Goal: Task Accomplishment & Management: Use online tool/utility

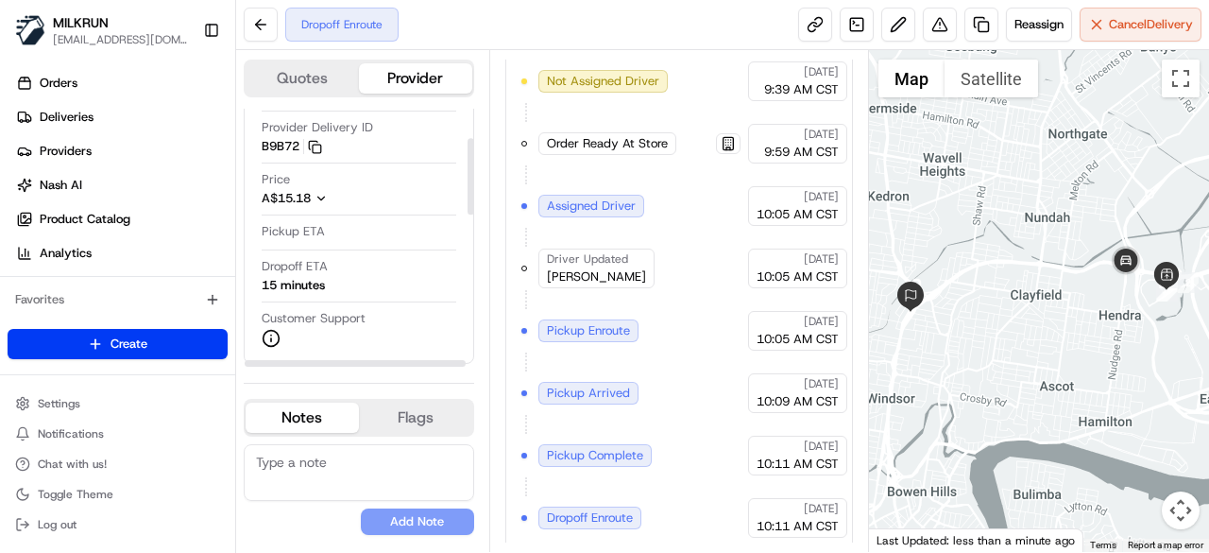
scroll to position [189, 0]
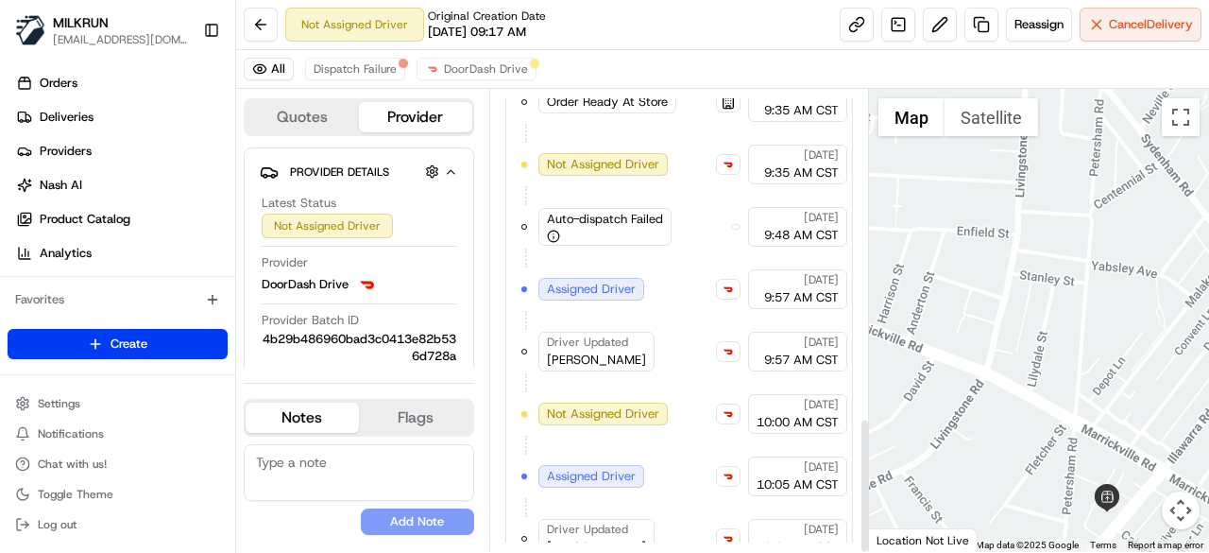
scroll to position [1116, 0]
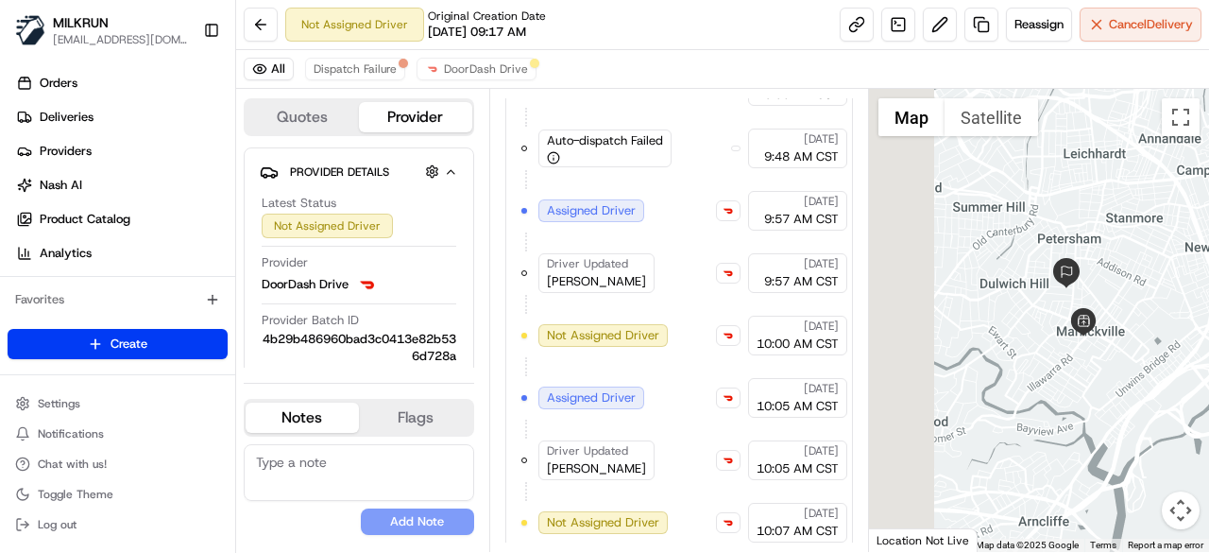
drag, startPoint x: 1003, startPoint y: 334, endPoint x: 1106, endPoint y: 417, distance: 132.4
click at [1106, 417] on div at bounding box center [1039, 320] width 341 height 463
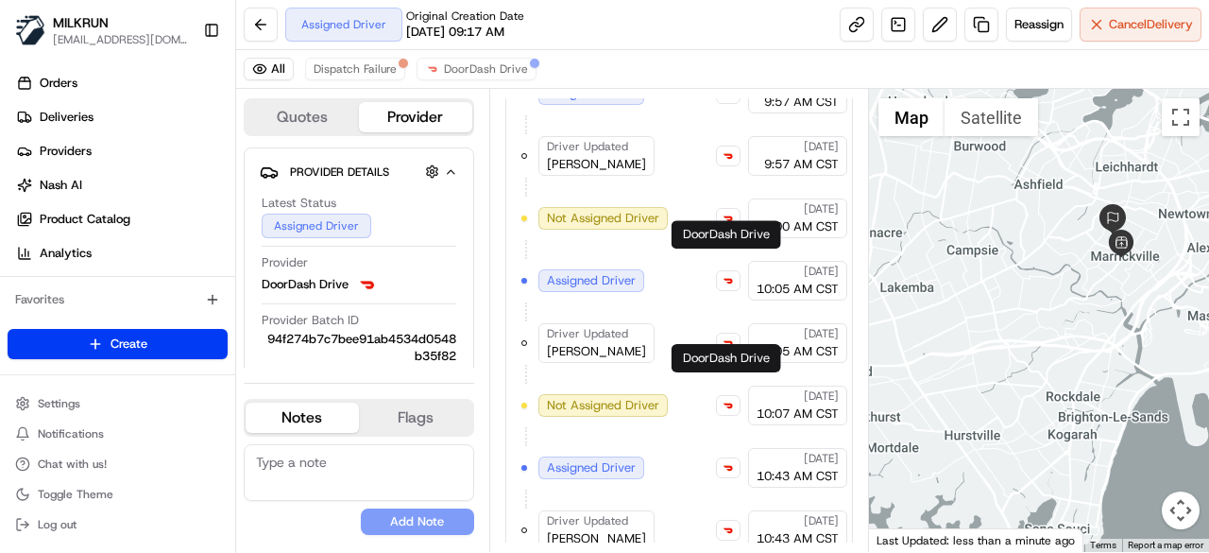
scroll to position [1301, 0]
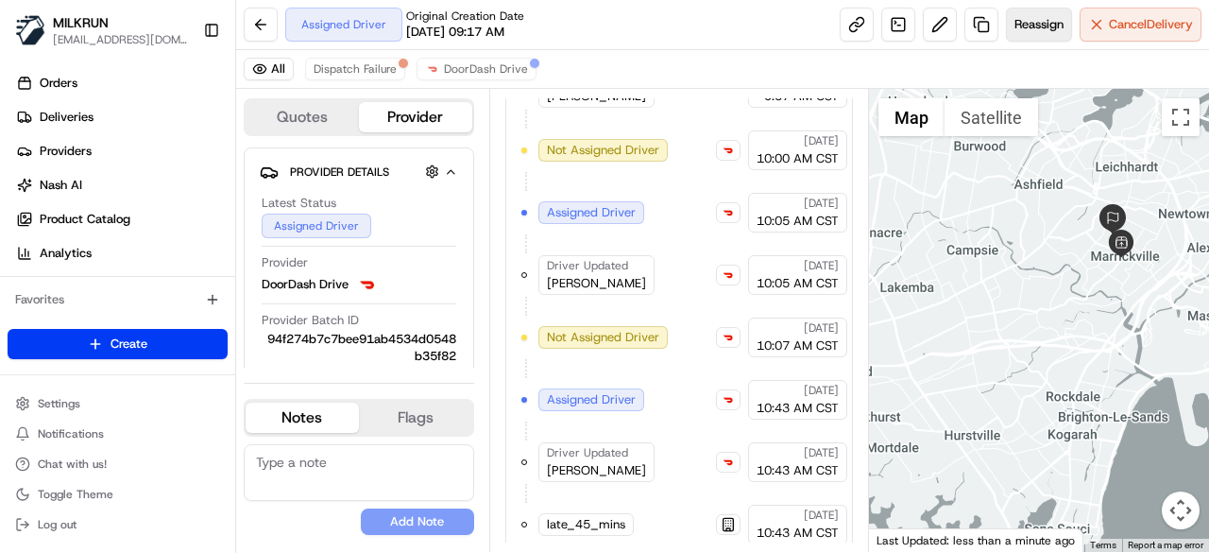
click at [1022, 27] on span "Reassign" at bounding box center [1039, 24] width 49 height 17
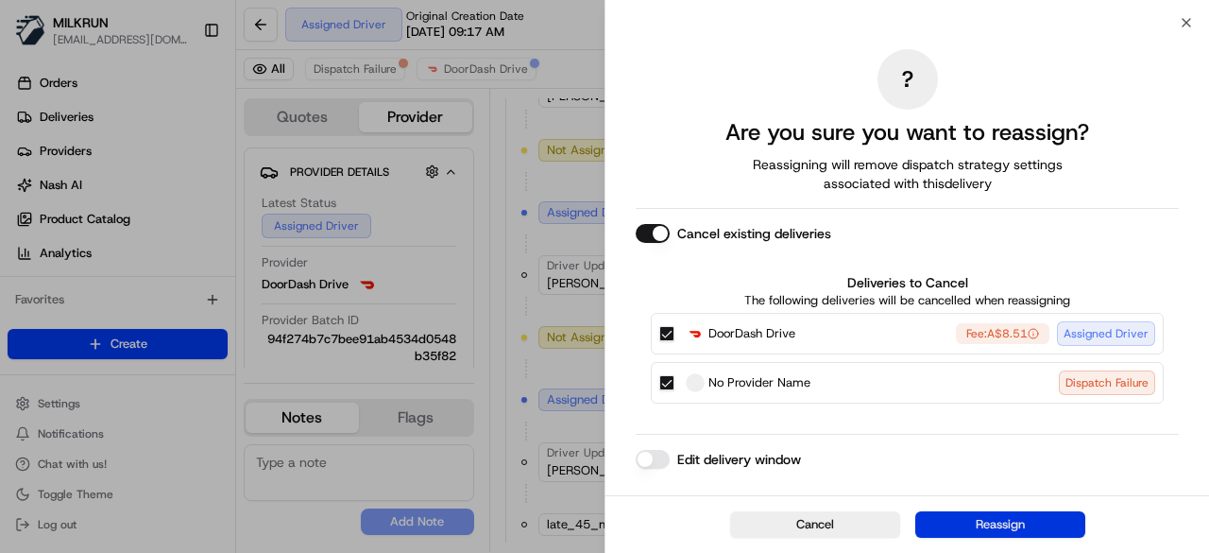
click at [991, 523] on button "Reassign" at bounding box center [1001, 524] width 170 height 26
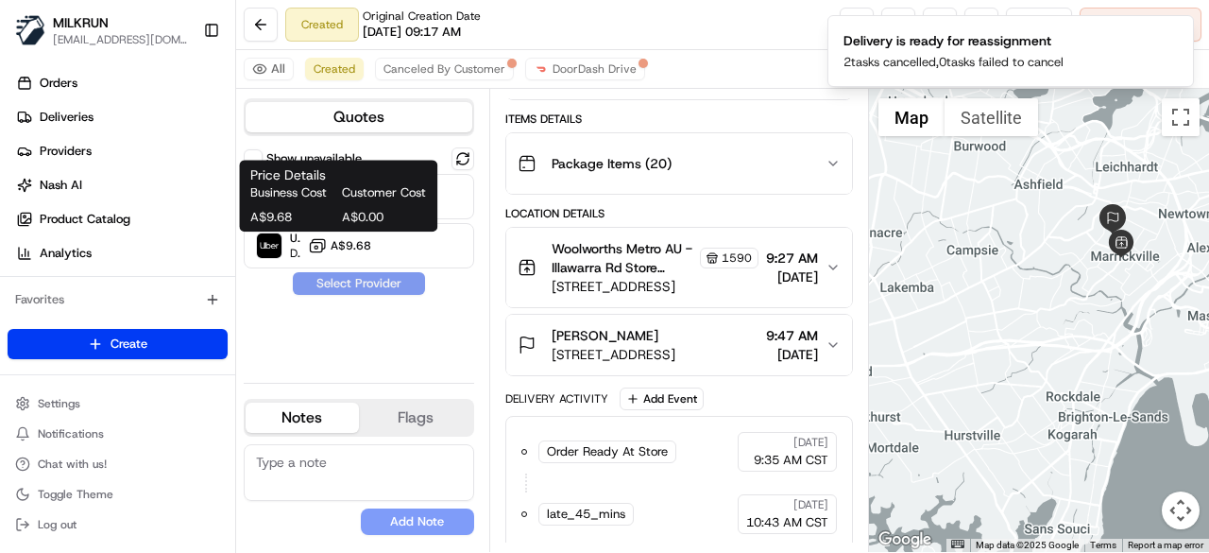
drag, startPoint x: 363, startPoint y: 249, endPoint x: 367, endPoint y: 283, distance: 34.2
click at [363, 249] on span "A$9.68" at bounding box center [351, 245] width 41 height 15
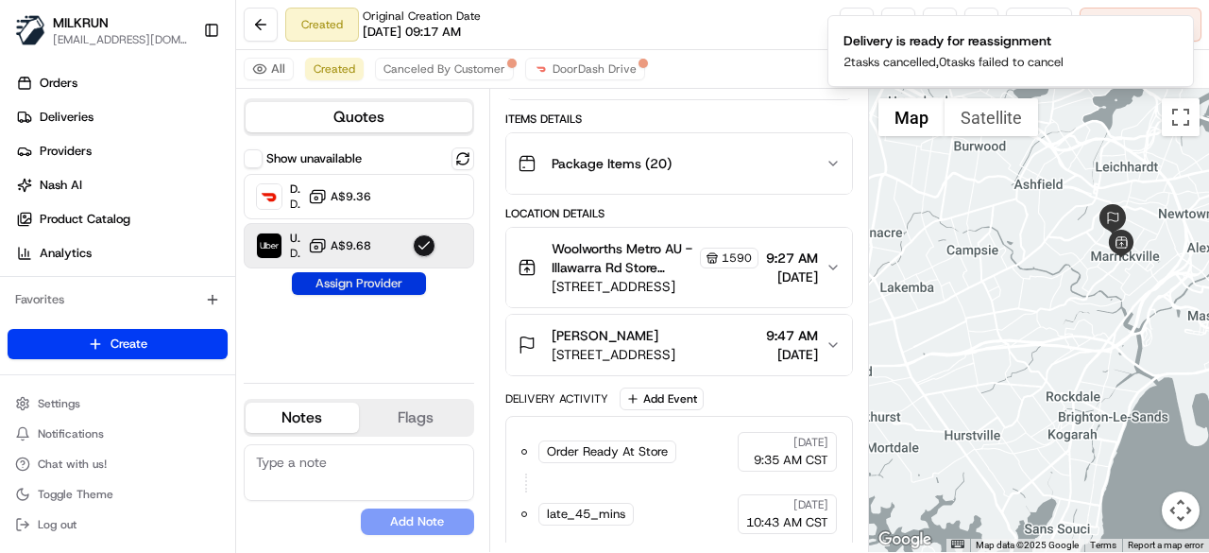
click at [367, 283] on button "Assign Provider" at bounding box center [359, 283] width 134 height 23
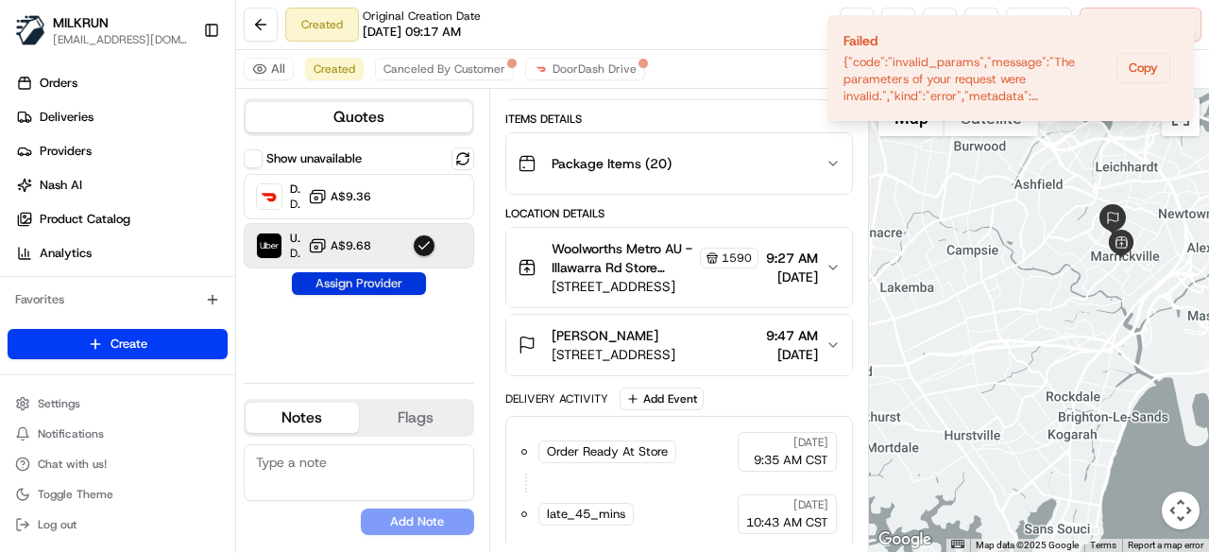
click at [386, 290] on button "Assign Provider" at bounding box center [359, 283] width 134 height 23
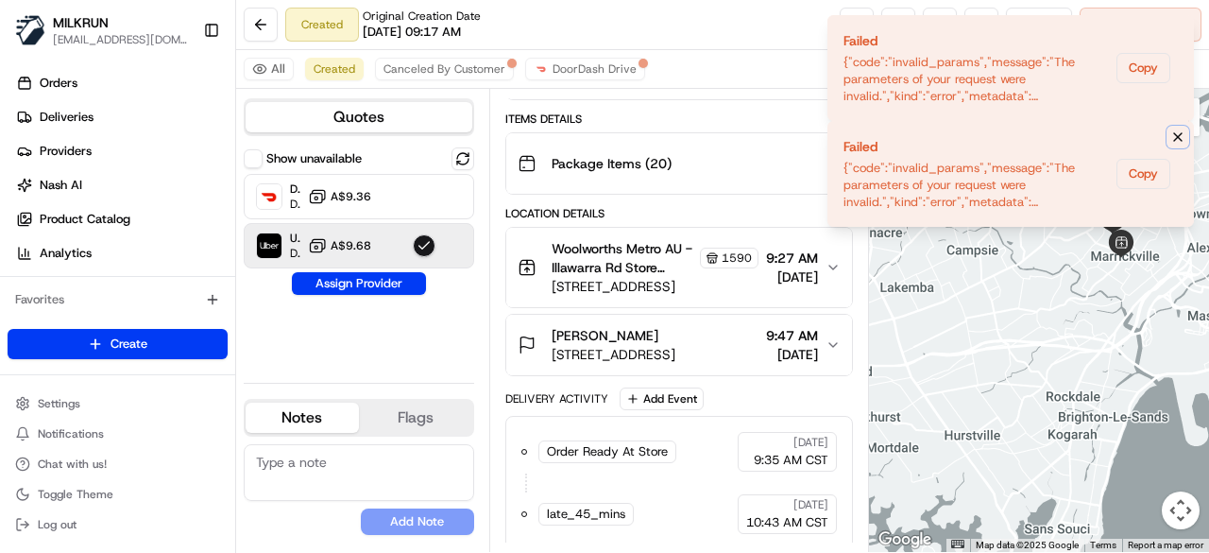
click at [1181, 139] on icon "Notifications (F8)" at bounding box center [1178, 137] width 8 height 8
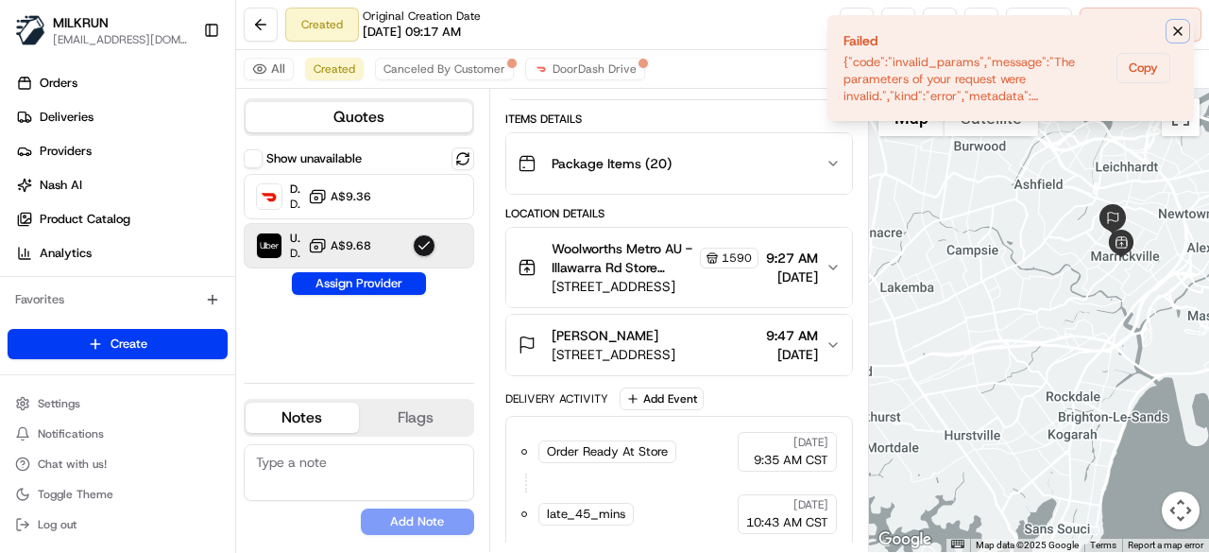
click at [1173, 26] on icon "Notifications (F8)" at bounding box center [1178, 31] width 15 height 15
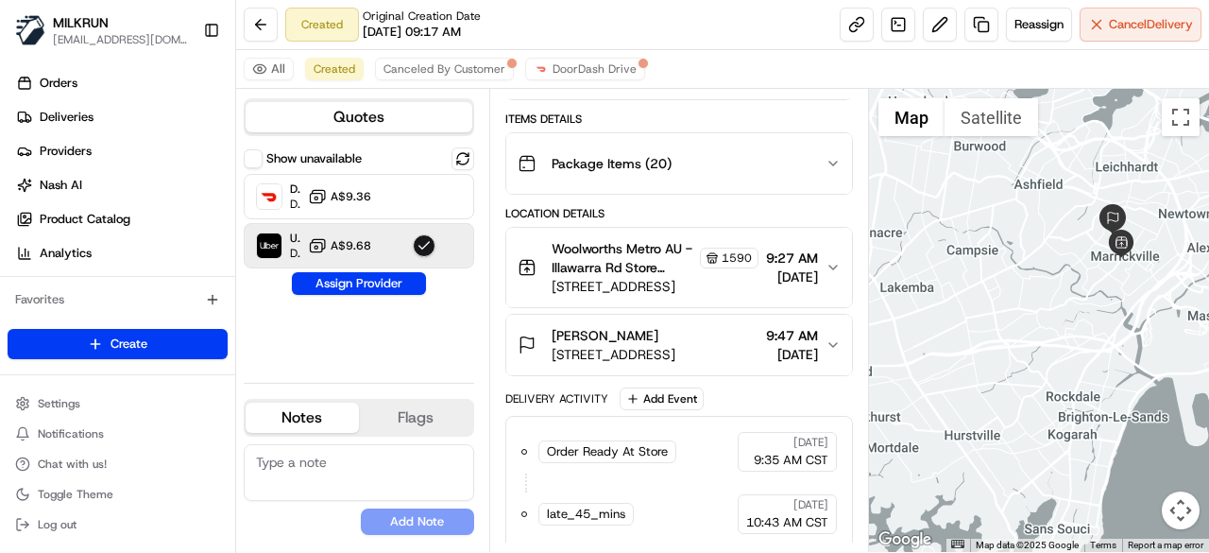
click at [378, 278] on button "Assign Provider" at bounding box center [359, 283] width 134 height 23
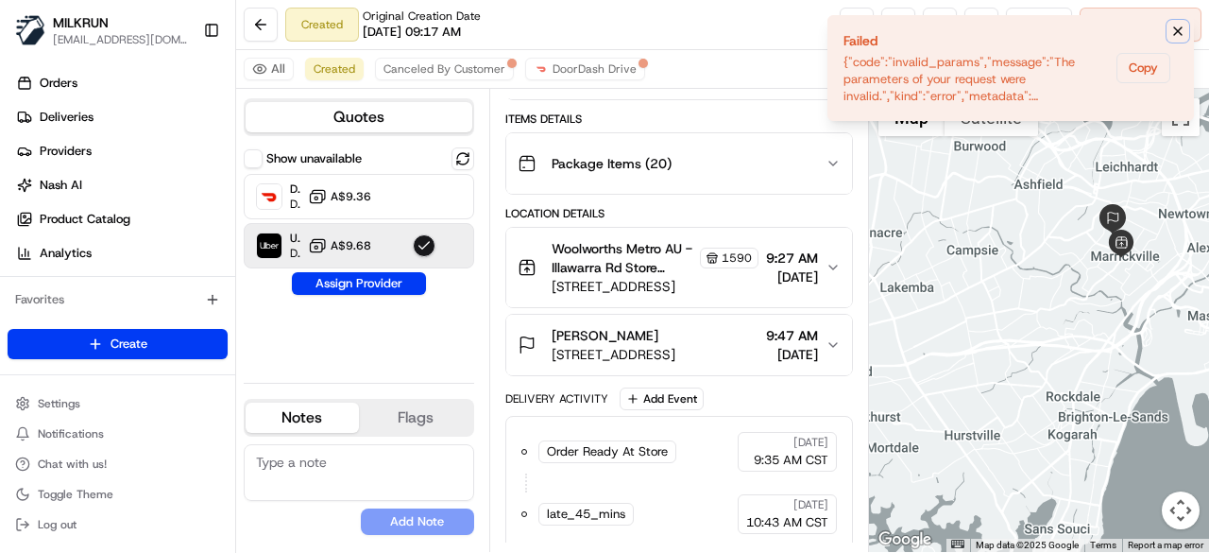
click at [1181, 32] on icon "Notifications (F8)" at bounding box center [1178, 31] width 15 height 15
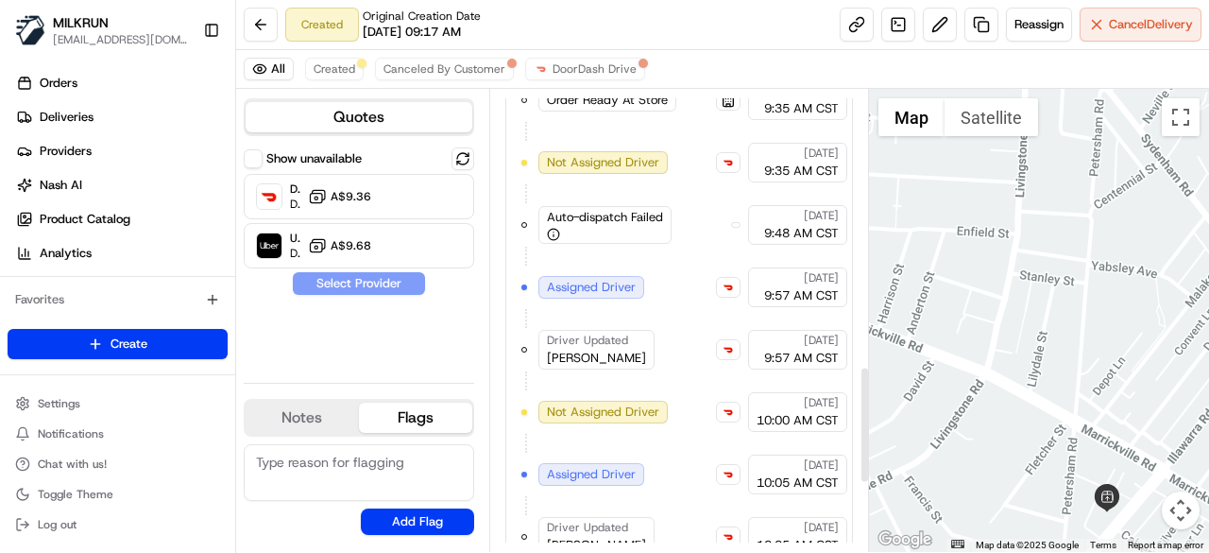
scroll to position [1363, 0]
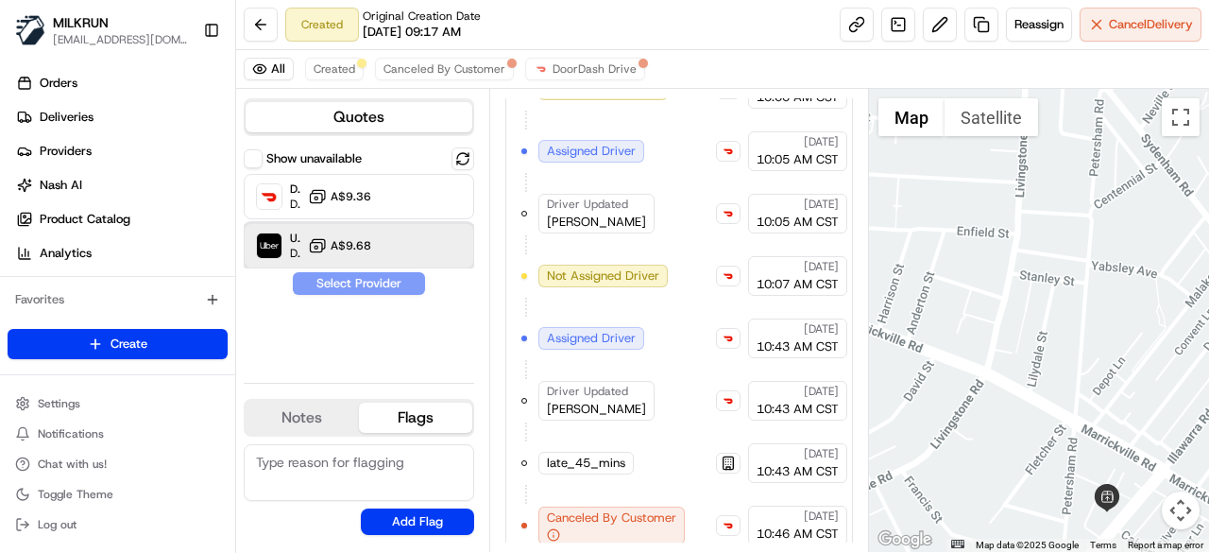
click at [404, 254] on div "Uber Dropoff ETA 34 minutes A$9.68" at bounding box center [359, 245] width 231 height 45
click at [397, 277] on button "Assign Provider" at bounding box center [359, 283] width 134 height 23
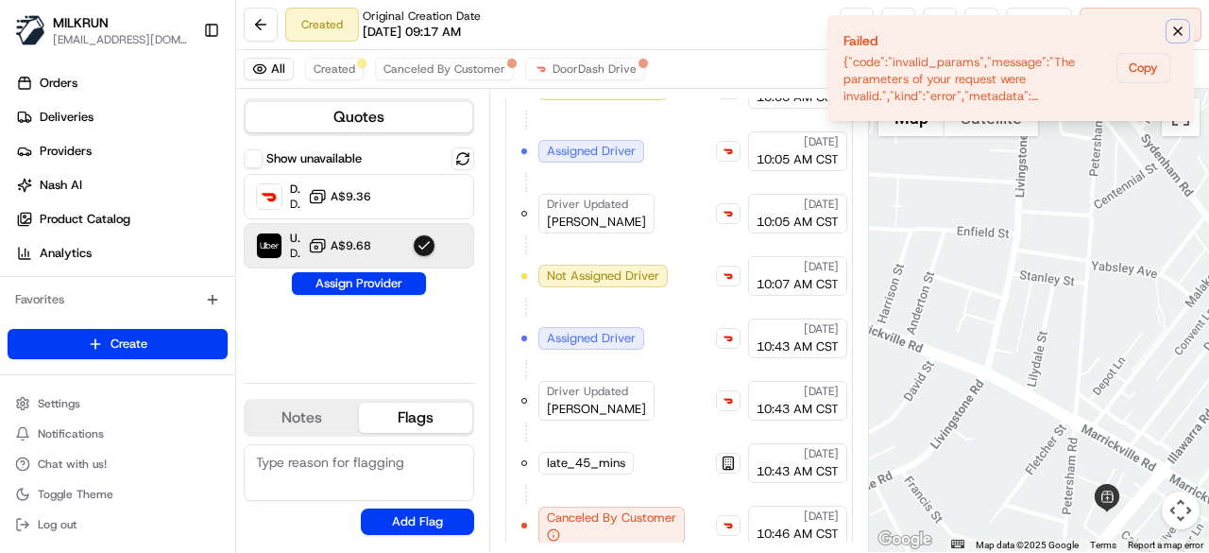
click at [1175, 26] on icon "Notifications (F8)" at bounding box center [1178, 31] width 15 height 15
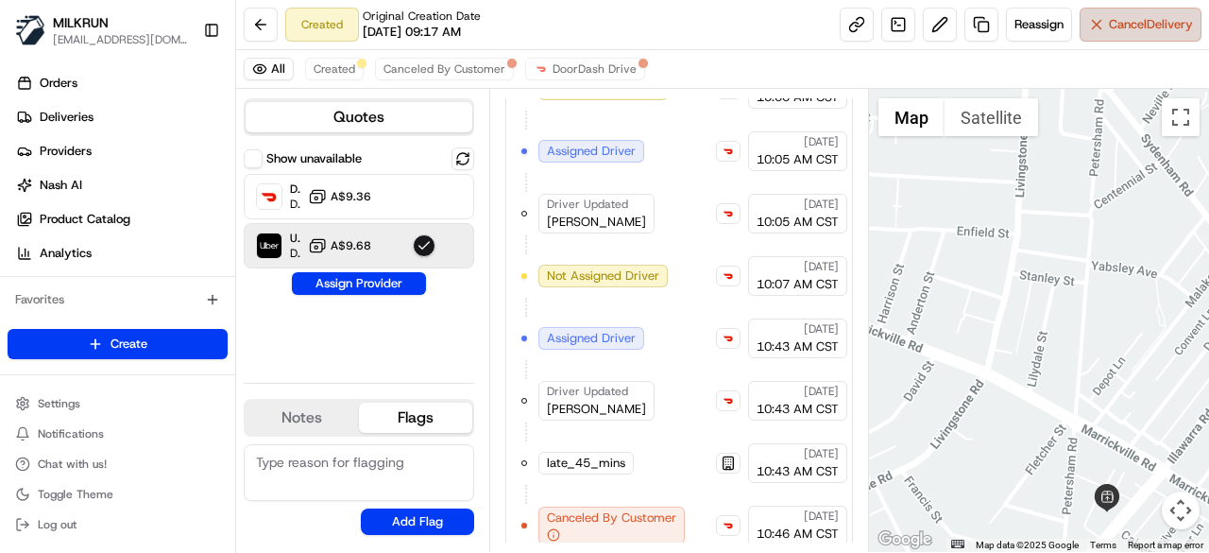
click at [1098, 37] on button "Cancel Delivery" at bounding box center [1141, 25] width 122 height 34
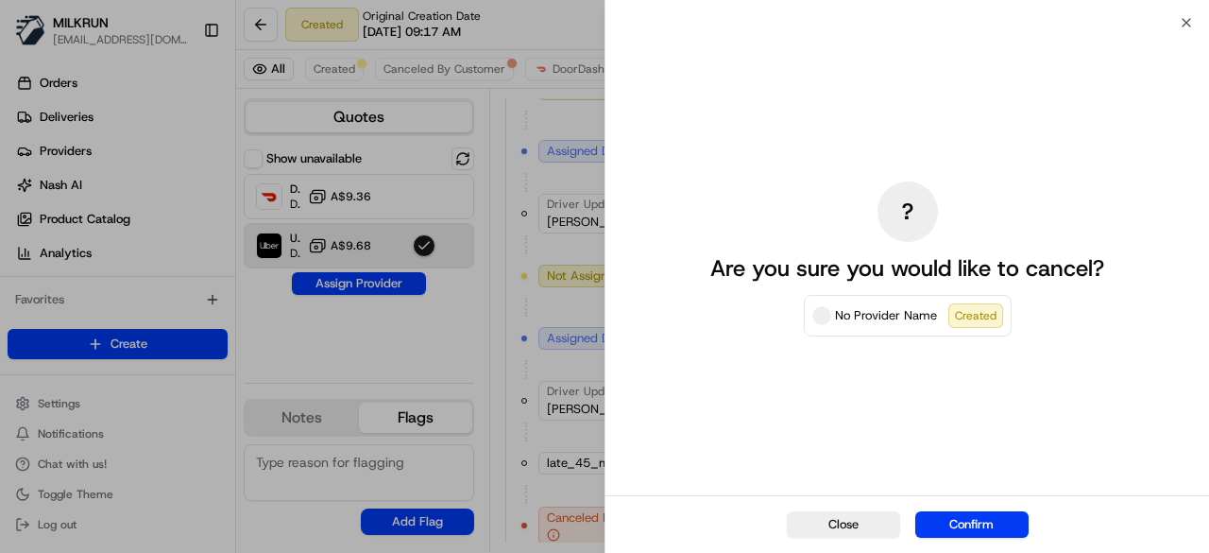
click at [962, 511] on button "Confirm" at bounding box center [972, 524] width 113 height 26
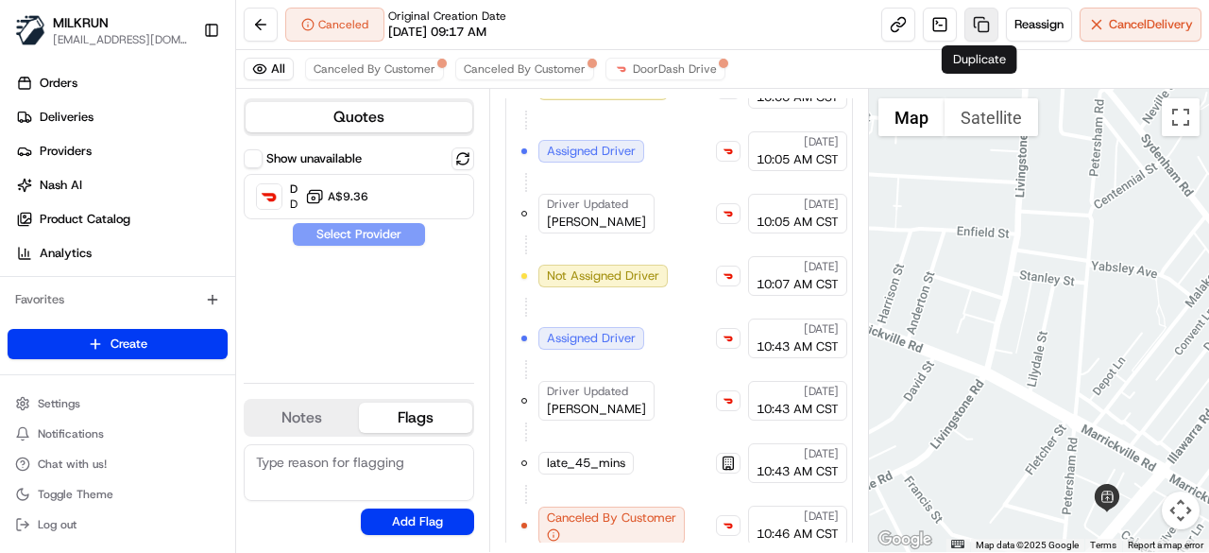
click at [968, 30] on link at bounding box center [982, 25] width 34 height 34
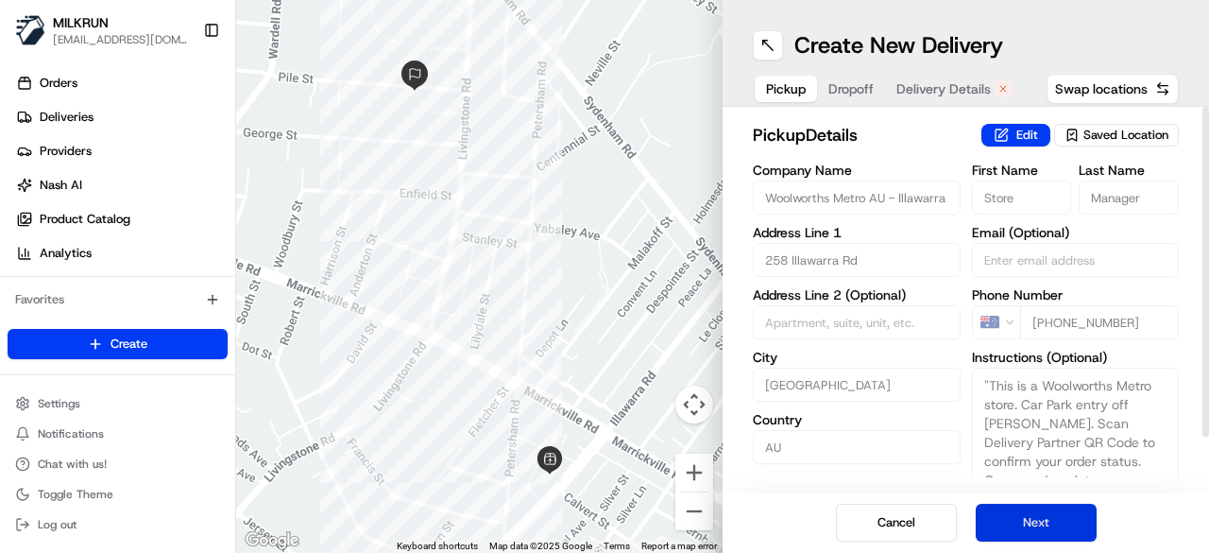
click at [1058, 524] on button "Next" at bounding box center [1036, 523] width 121 height 38
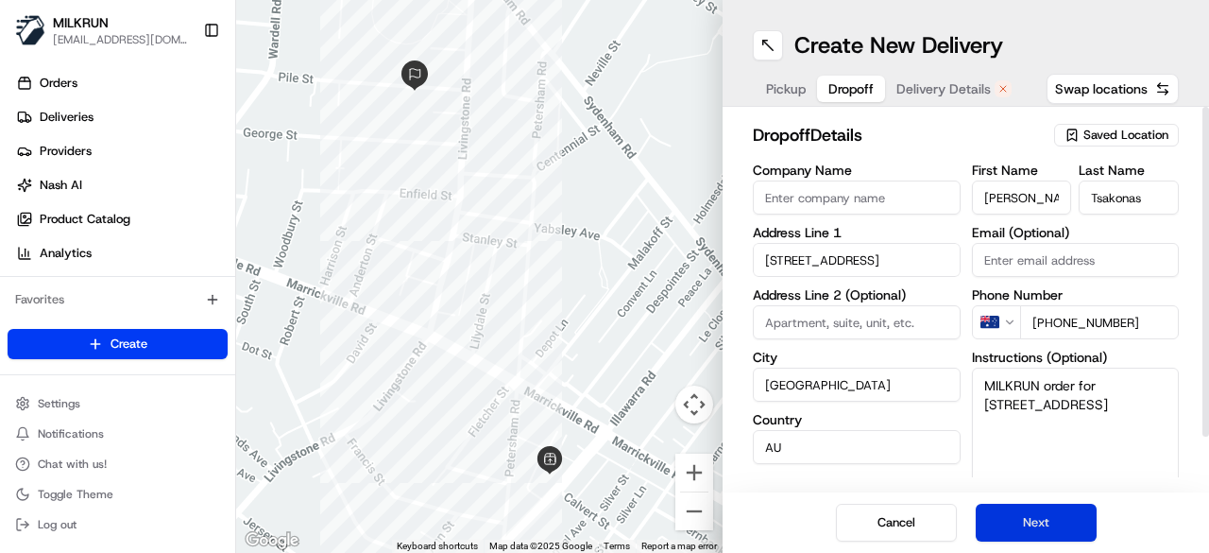
click at [1058, 524] on button "Next" at bounding box center [1036, 523] width 121 height 38
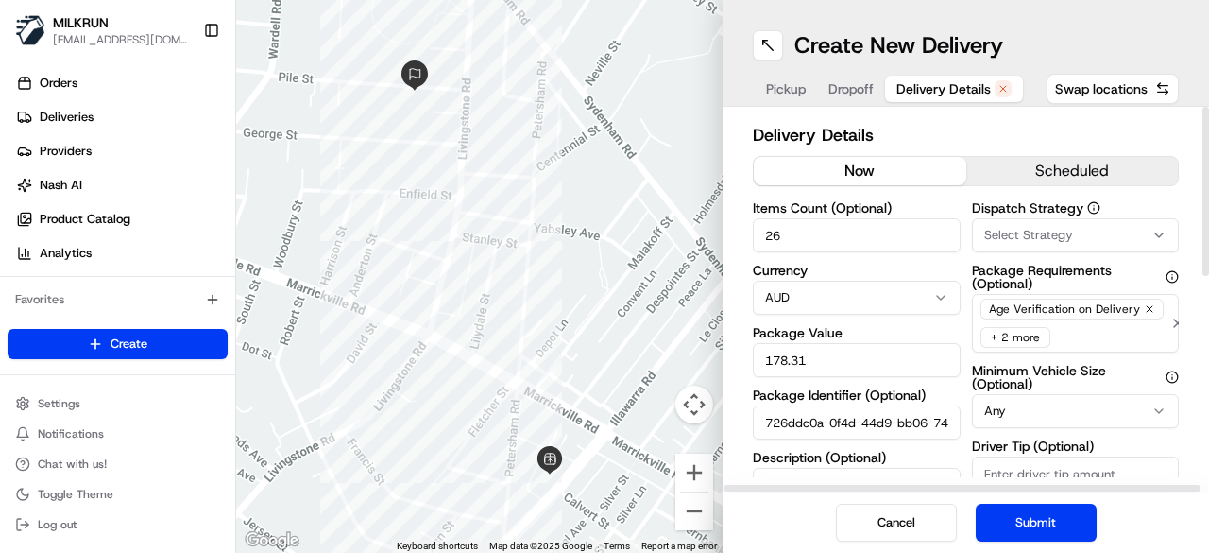
click at [892, 179] on button "now" at bounding box center [860, 171] width 213 height 28
click at [1065, 528] on button "Submit" at bounding box center [1036, 523] width 121 height 38
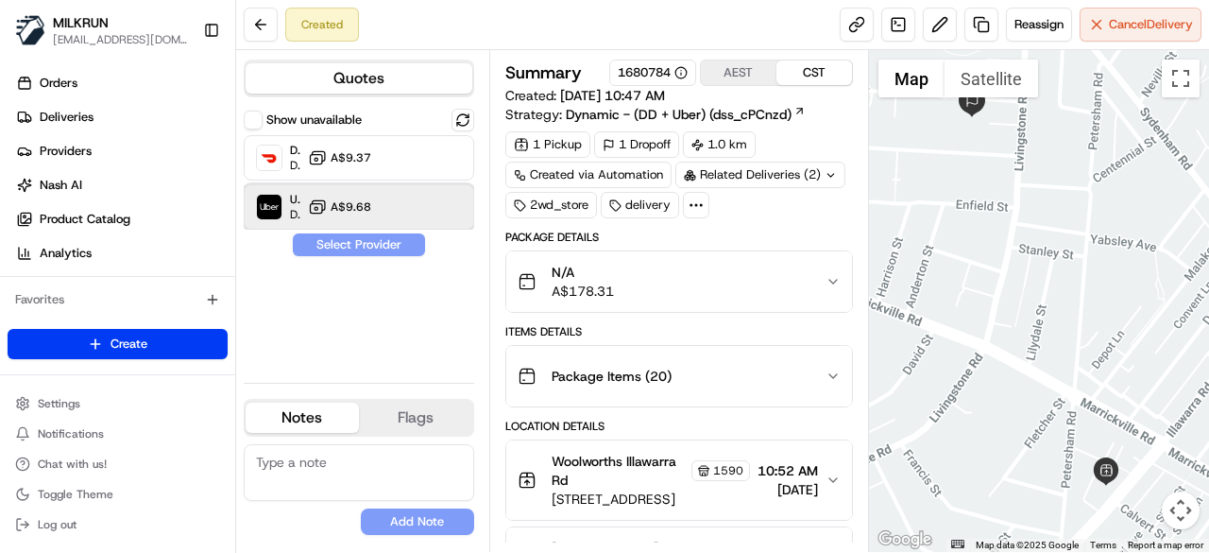
drag, startPoint x: 420, startPoint y: 197, endPoint x: 405, endPoint y: 264, distance: 67.6
click at [420, 200] on div at bounding box center [424, 207] width 23 height 23
click at [399, 251] on button "Assign Provider" at bounding box center [359, 244] width 134 height 23
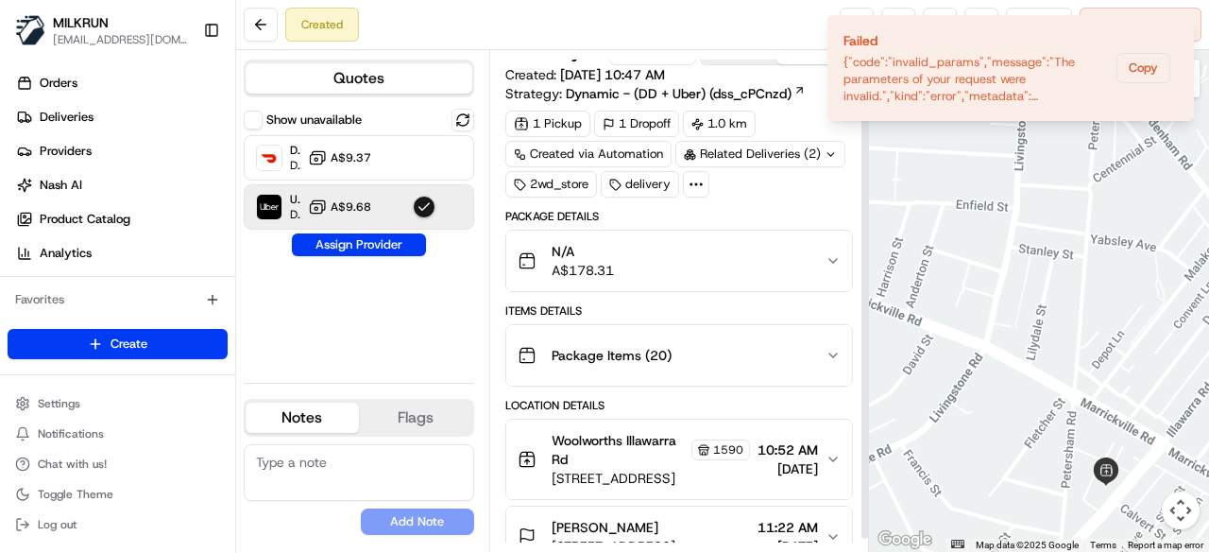
scroll to position [42, 0]
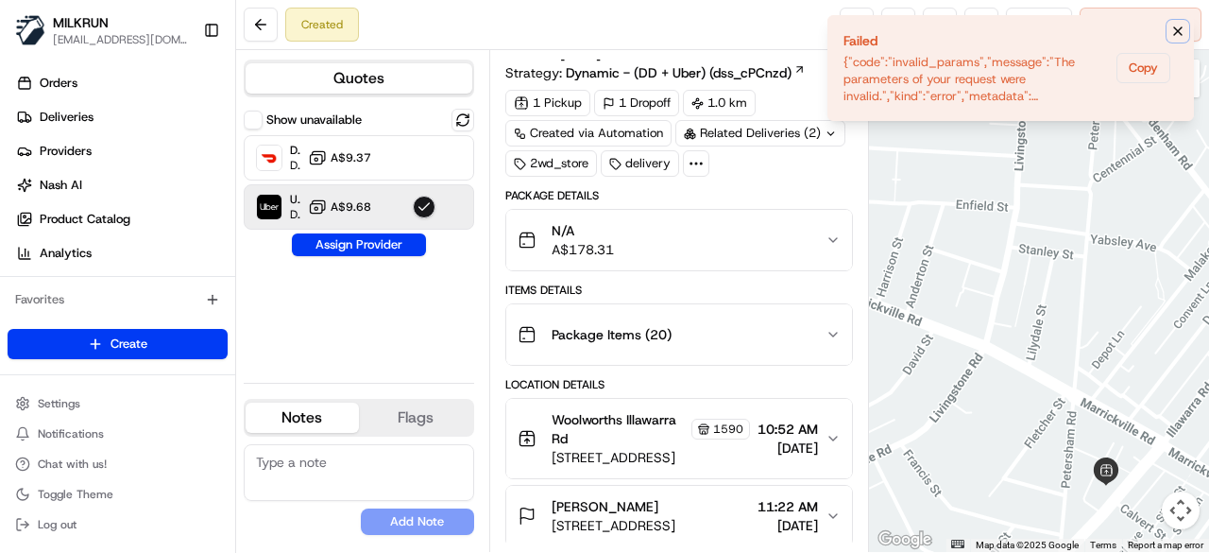
click at [1174, 26] on icon "Notifications (F8)" at bounding box center [1178, 31] width 15 height 15
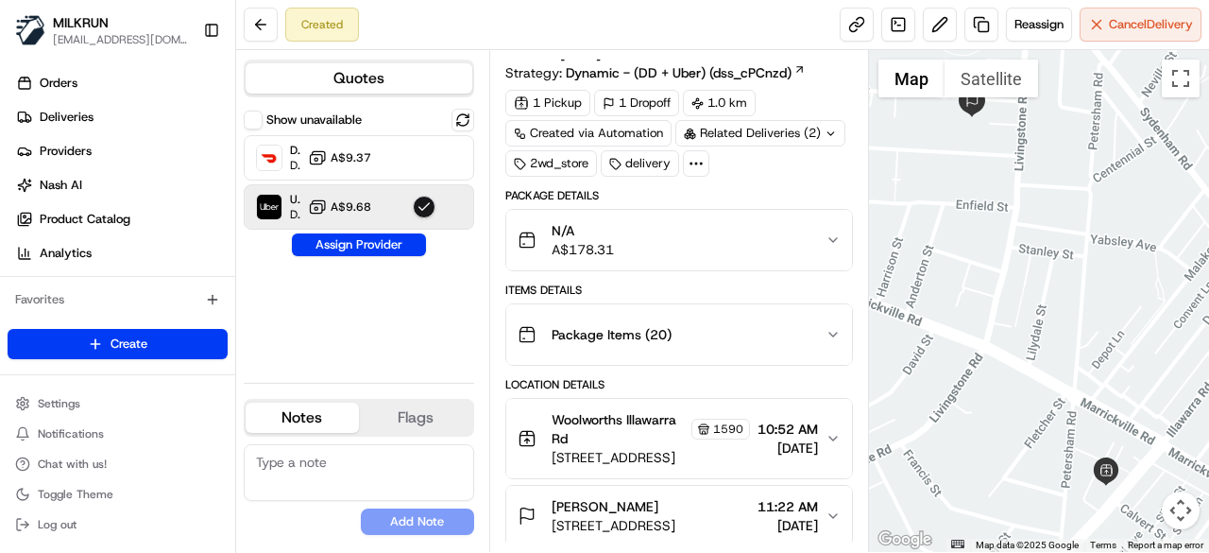
click at [798, 137] on div "Related Deliveries (2)" at bounding box center [761, 133] width 170 height 26
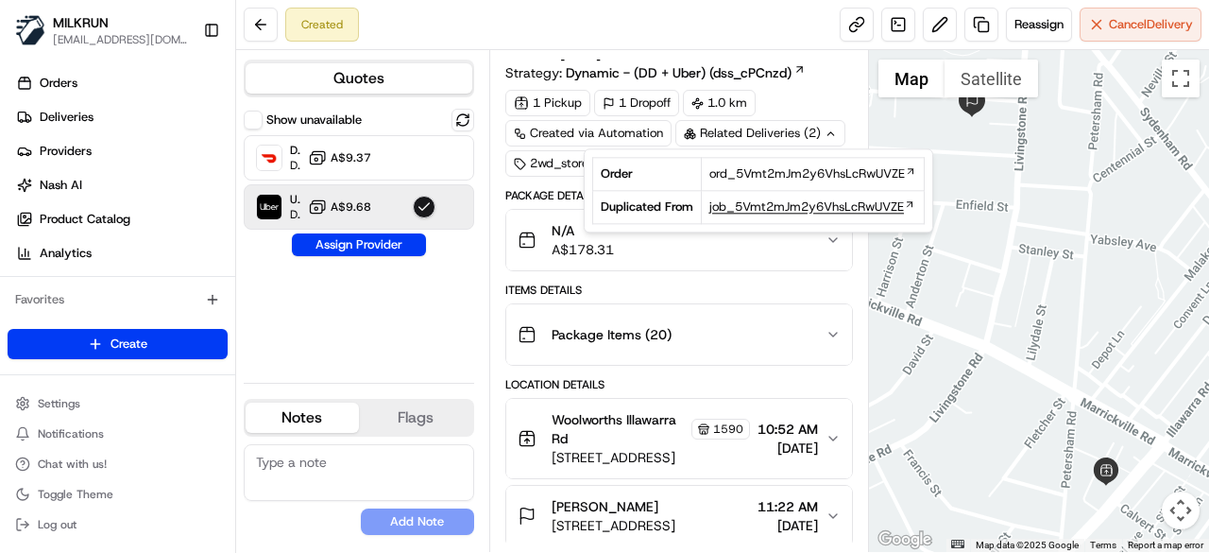
click at [780, 203] on span "job_5Vmt2mJm2y6VhsLcRwUVZE" at bounding box center [807, 206] width 195 height 17
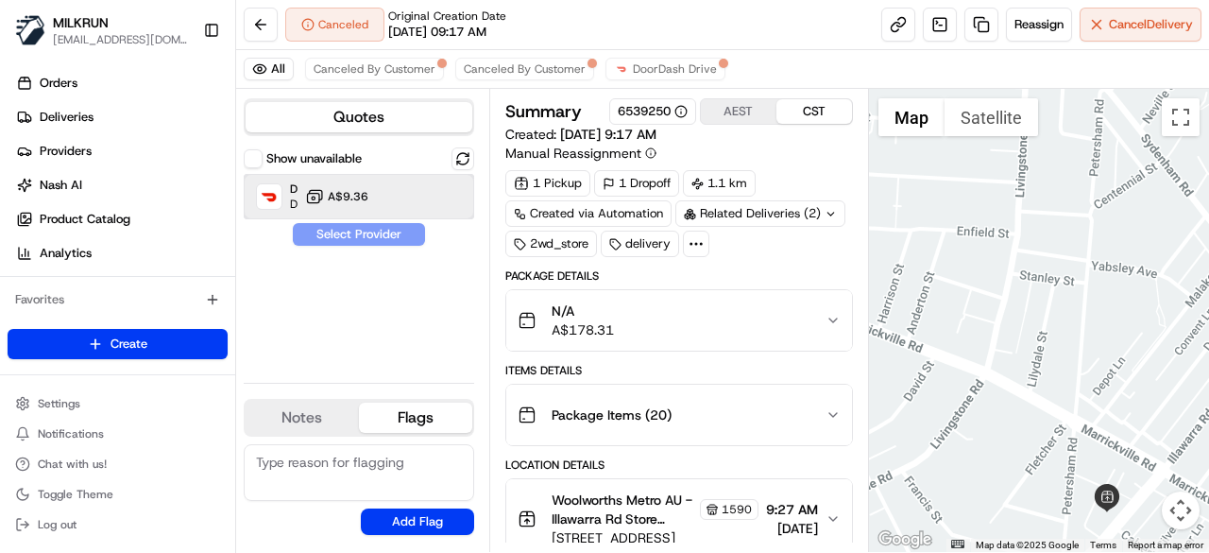
click at [441, 205] on div "DoorDash Drive Dropoff ETA A$9.36" at bounding box center [359, 196] width 231 height 45
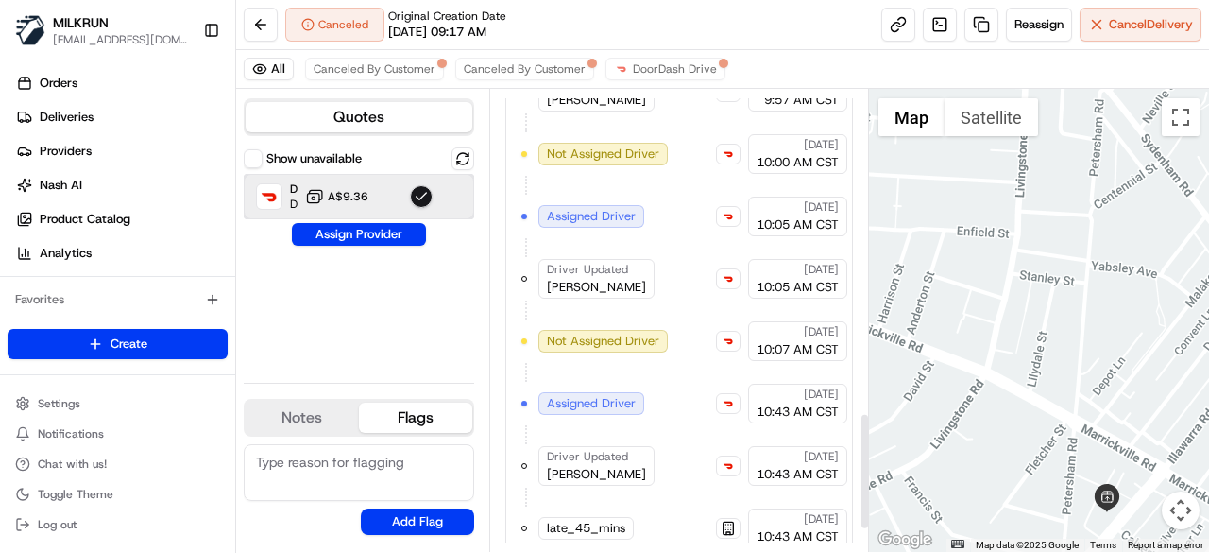
scroll to position [1268, 0]
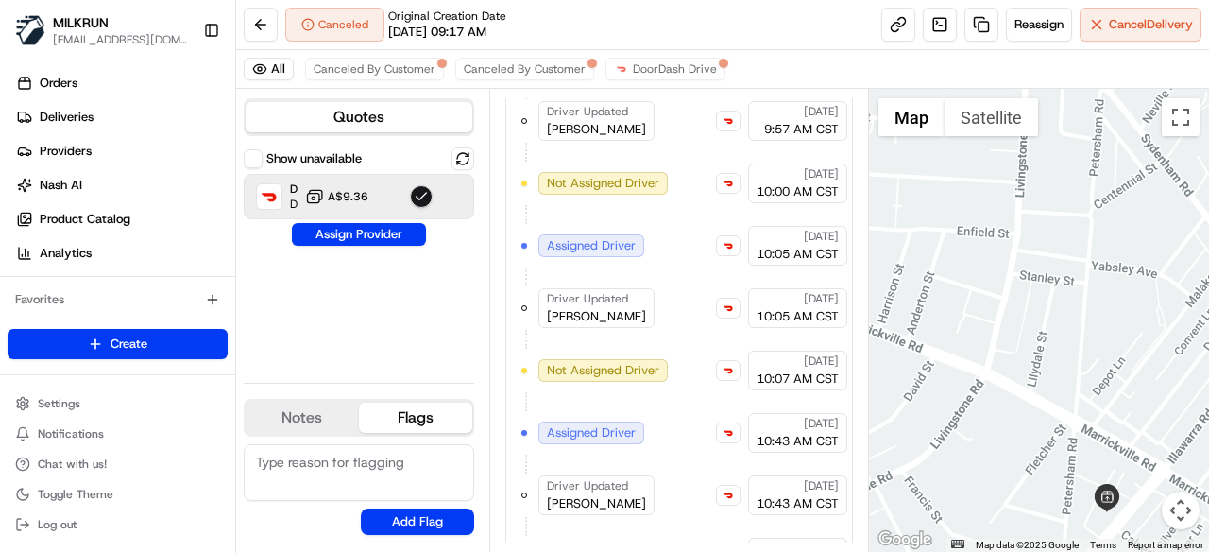
click at [392, 237] on button "Assign Provider" at bounding box center [359, 234] width 134 height 23
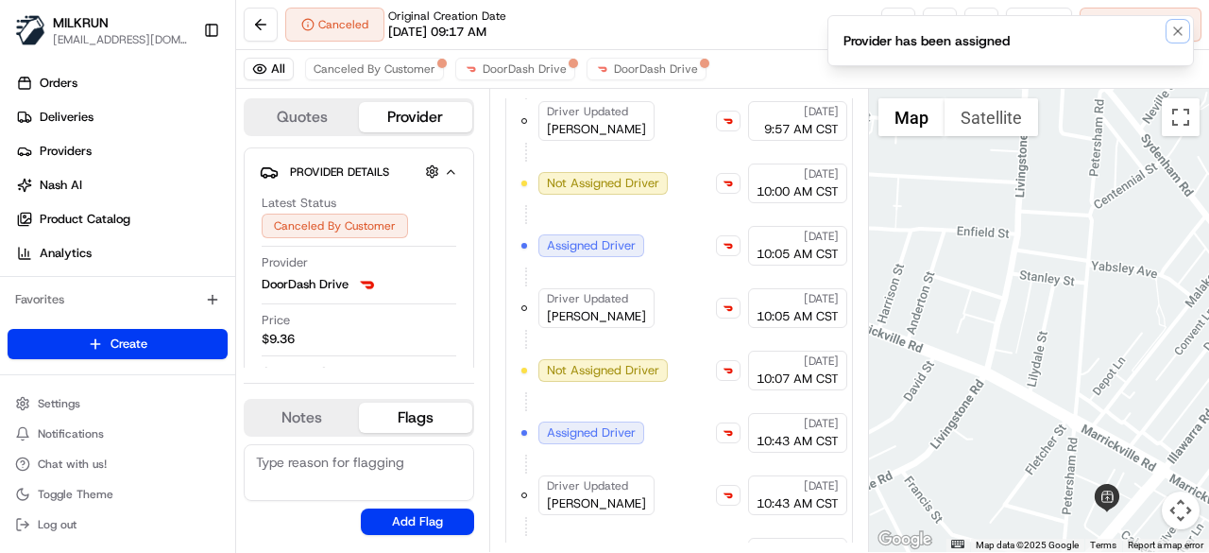
drag, startPoint x: 1179, startPoint y: 35, endPoint x: 1078, endPoint y: 82, distance: 111.6
click at [1179, 35] on icon "Notifications (F8)" at bounding box center [1178, 31] width 15 height 15
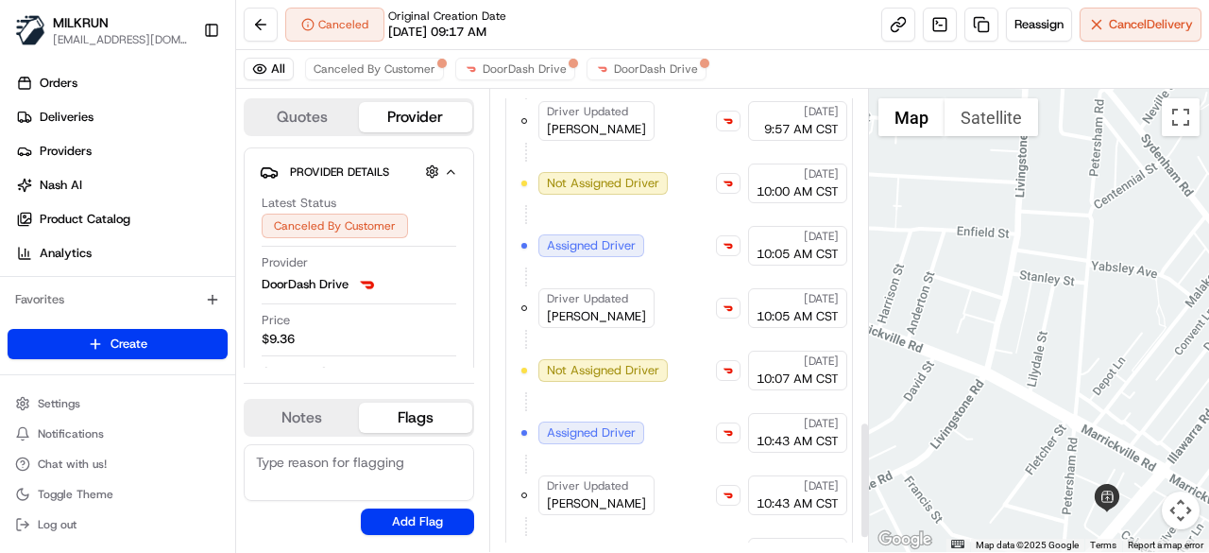
scroll to position [1363, 0]
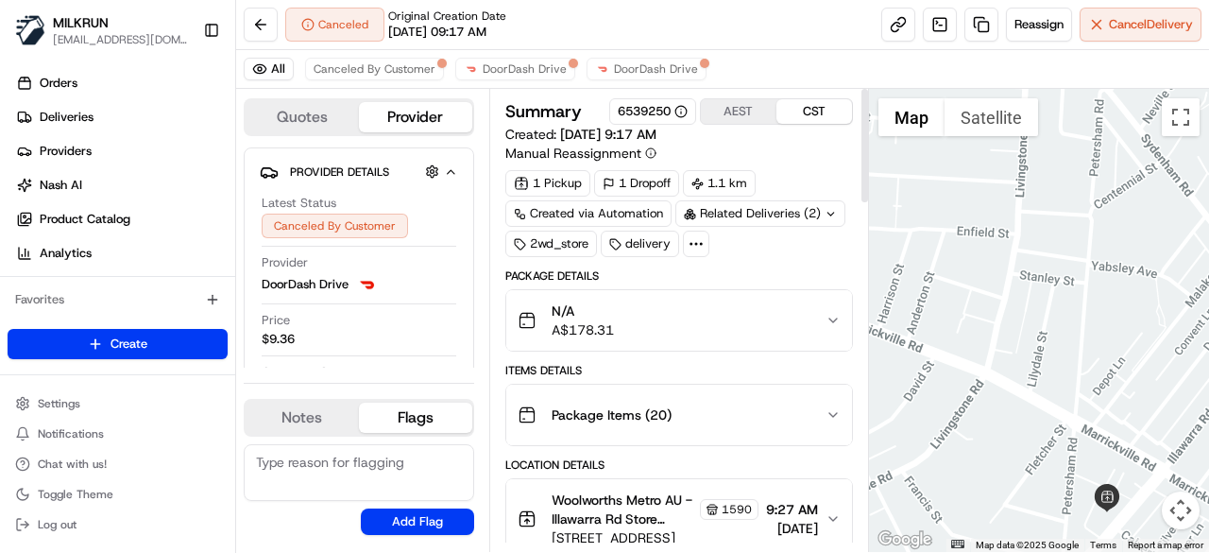
click at [819, 209] on div "Related Deliveries (2)" at bounding box center [761, 213] width 170 height 26
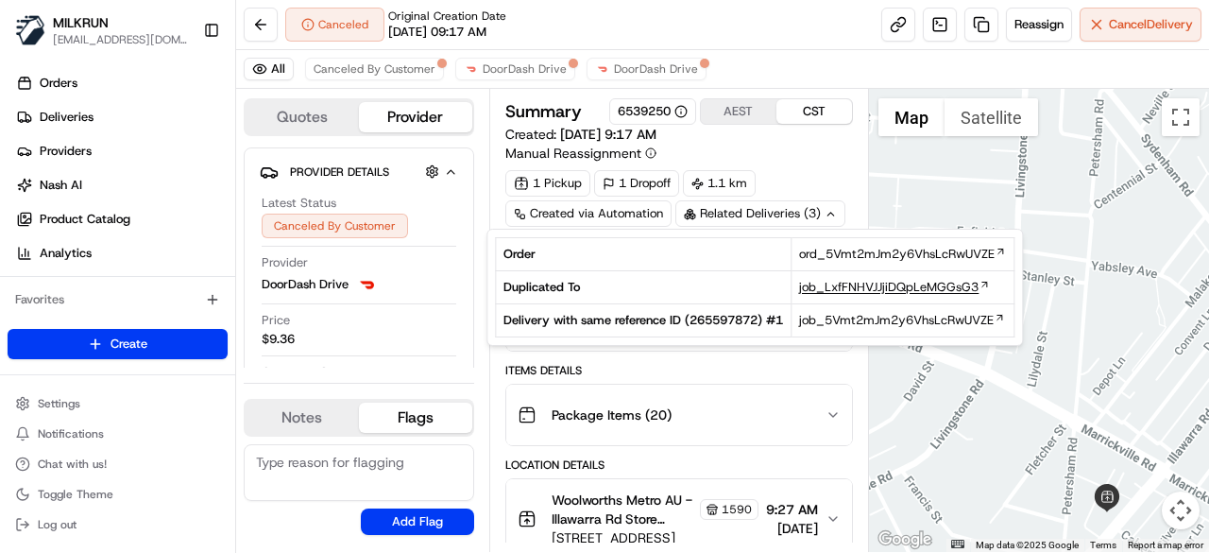
click at [835, 287] on span "job_LxfFNHVJJjiDQpLeMGGsG3" at bounding box center [889, 287] width 180 height 17
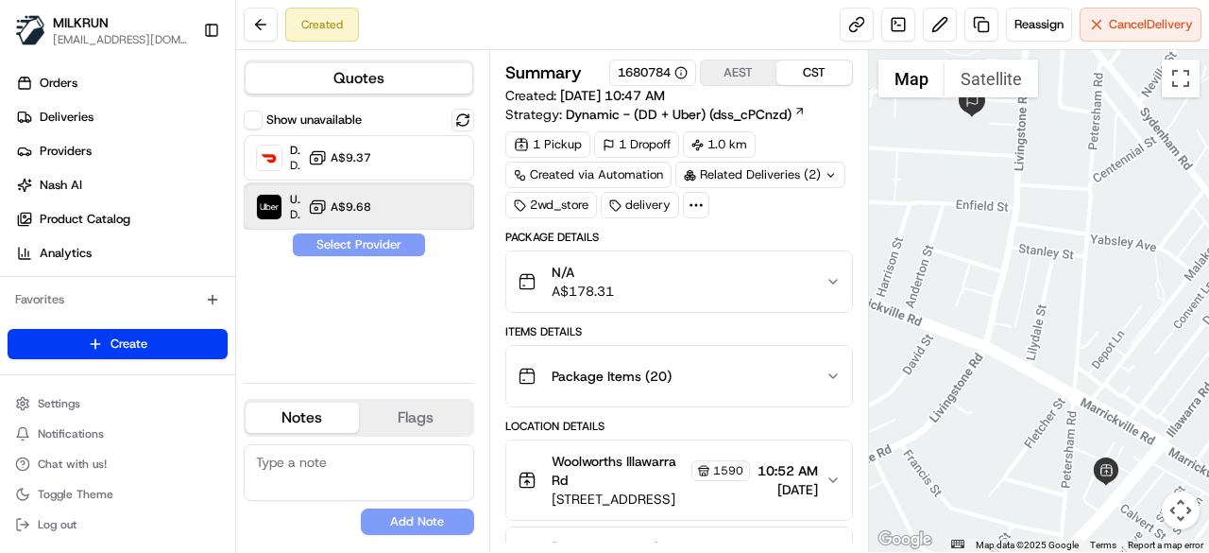
click at [413, 214] on div at bounding box center [424, 207] width 23 height 23
click at [399, 233] on button "Assign Provider" at bounding box center [359, 244] width 134 height 23
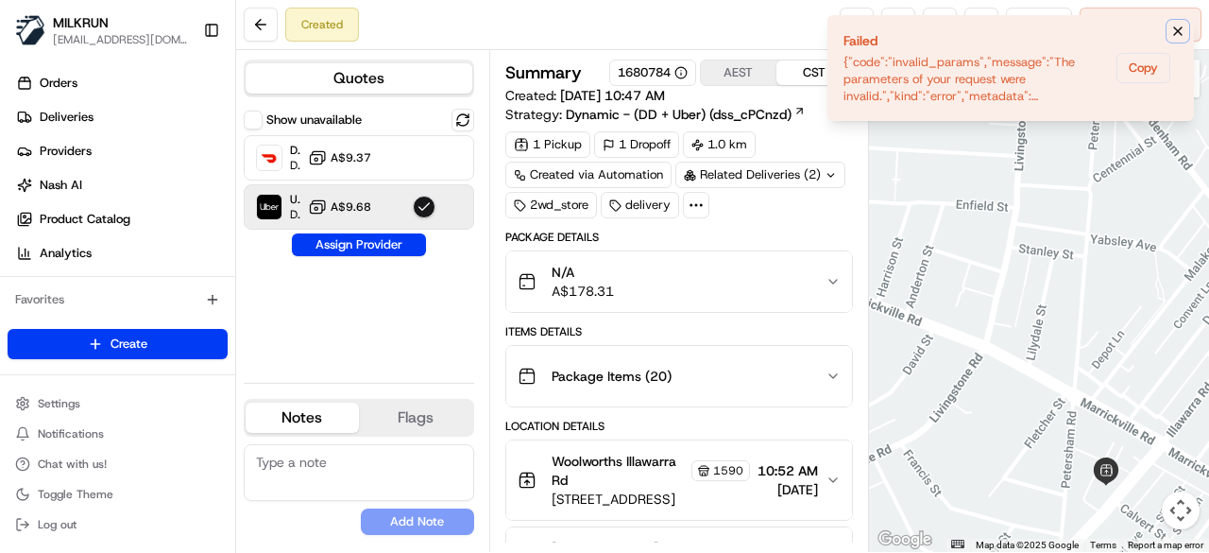
click at [1174, 29] on icon "Notifications (F8)" at bounding box center [1178, 31] width 15 height 15
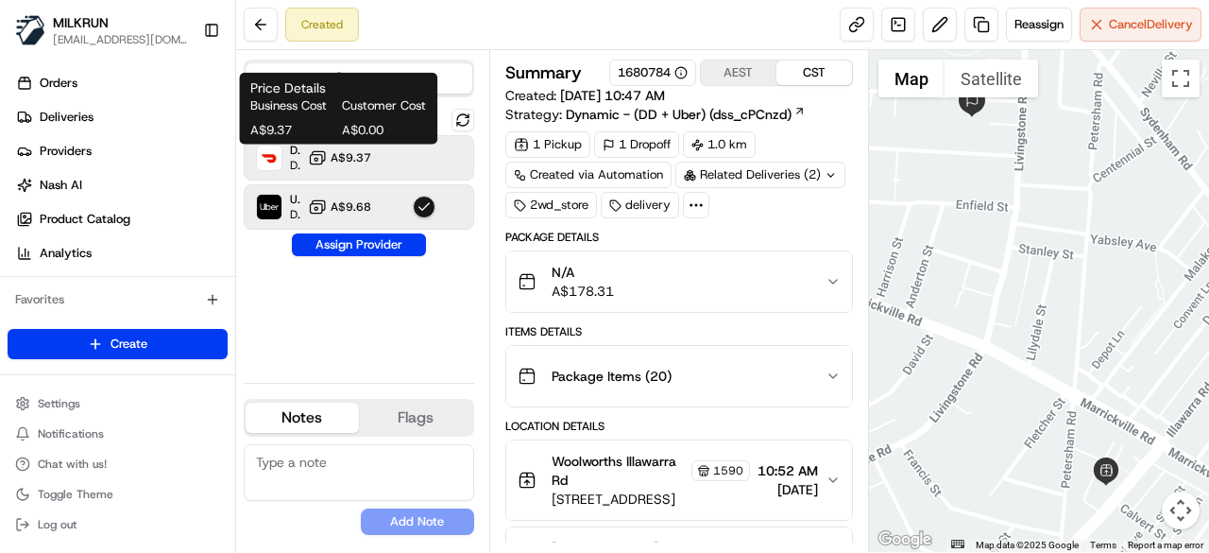
click at [344, 150] on span "A$9.37" at bounding box center [351, 157] width 41 height 15
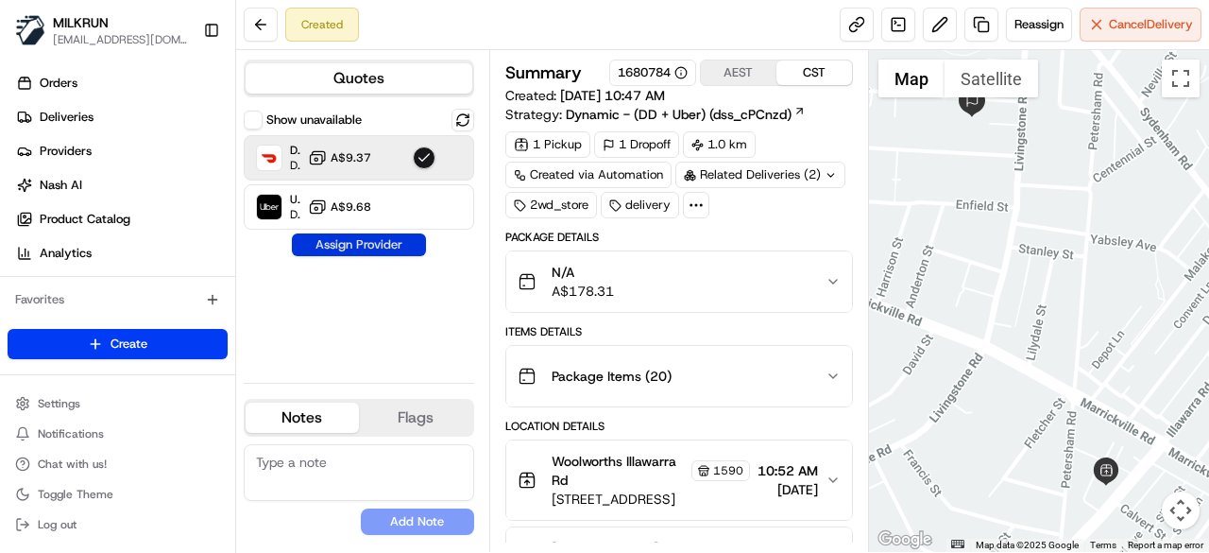
click at [393, 254] on button "Assign Provider" at bounding box center [359, 244] width 134 height 23
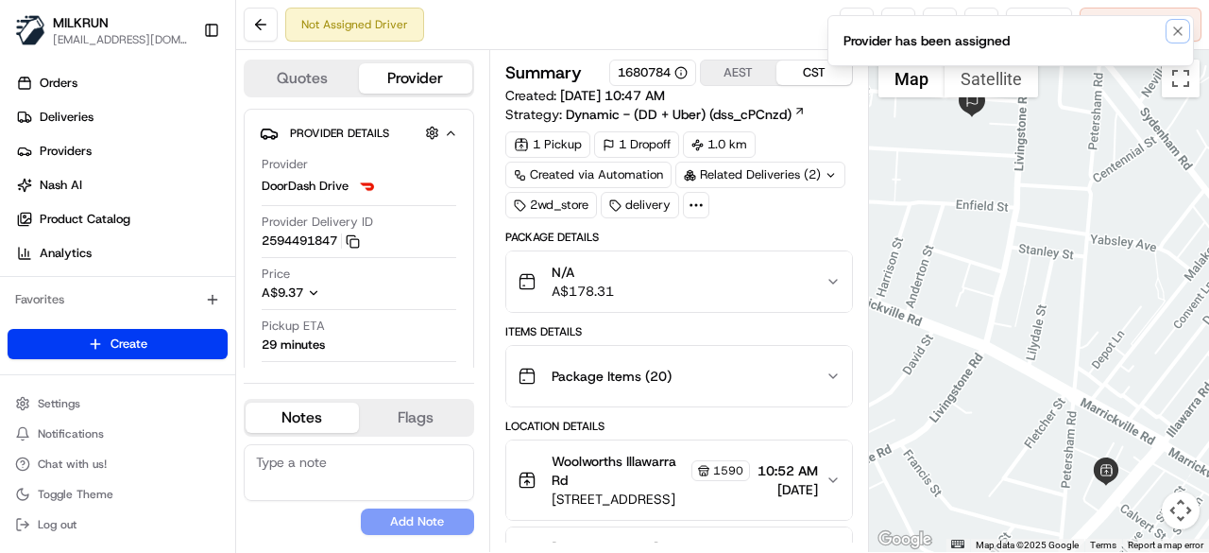
drag, startPoint x: 1179, startPoint y: 33, endPoint x: 804, endPoint y: 39, distance: 375.2
click at [1179, 33] on icon "Notifications (F8)" at bounding box center [1178, 31] width 15 height 15
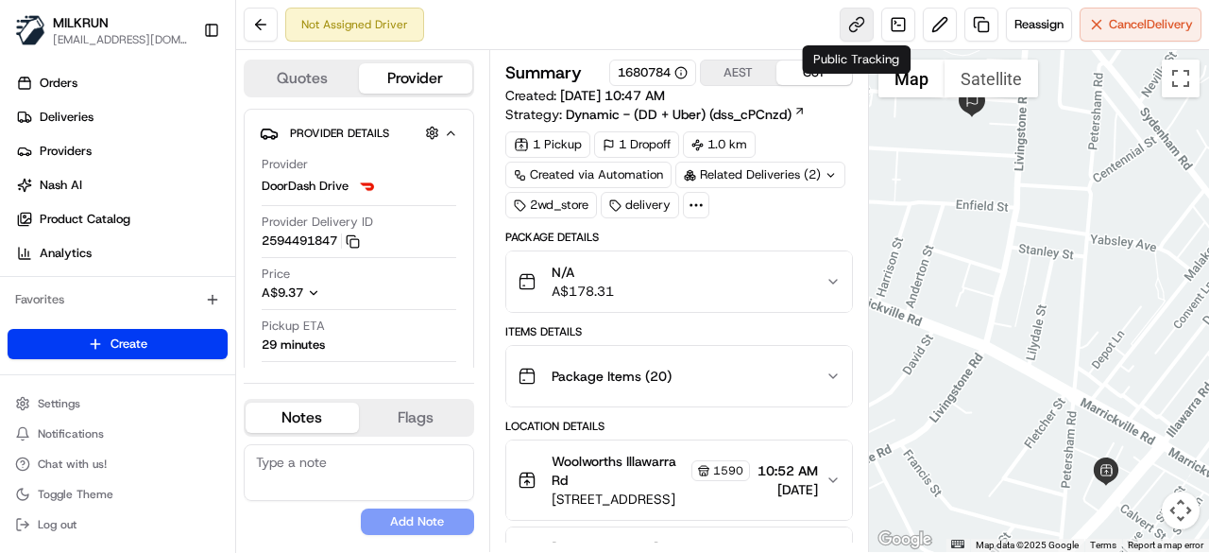
click at [846, 21] on link at bounding box center [857, 25] width 34 height 34
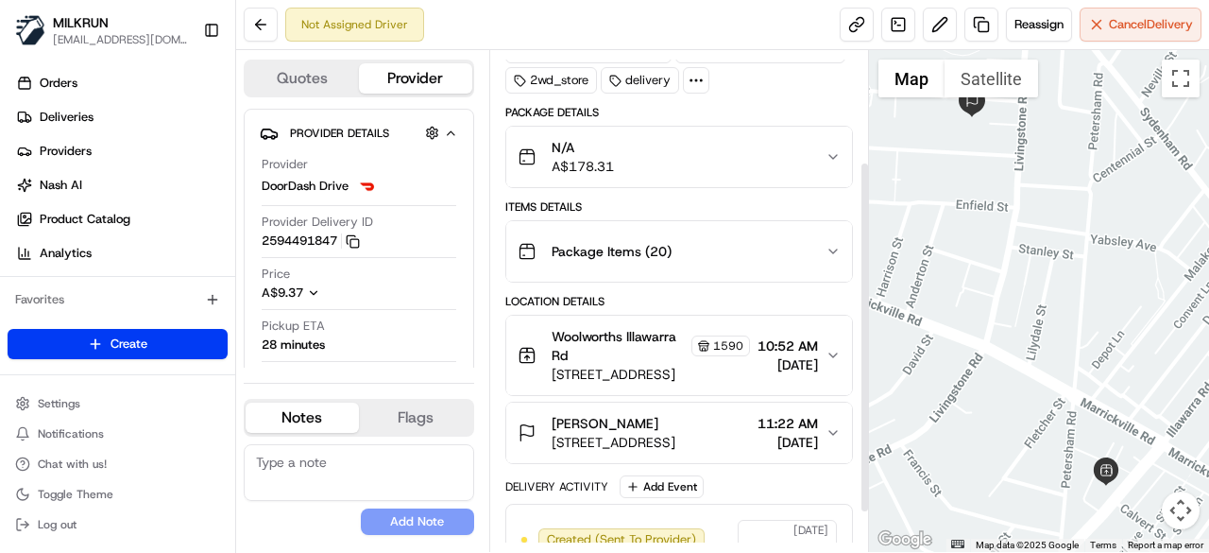
scroll to position [214, 0]
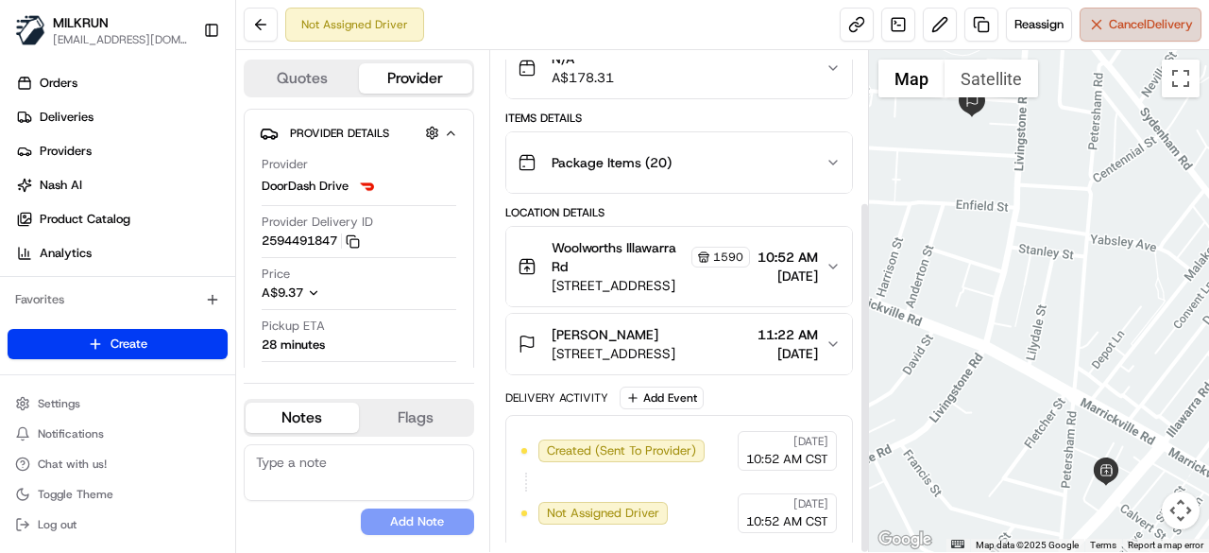
click at [1114, 40] on button "Cancel Delivery" at bounding box center [1141, 25] width 122 height 34
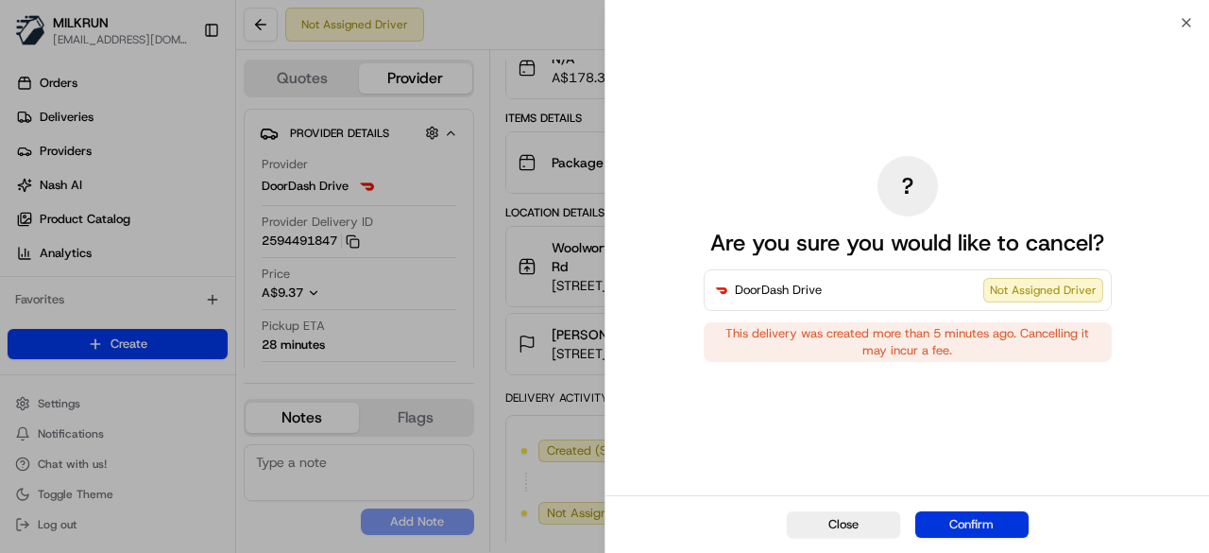
click at [996, 523] on button "Confirm" at bounding box center [972, 524] width 113 height 26
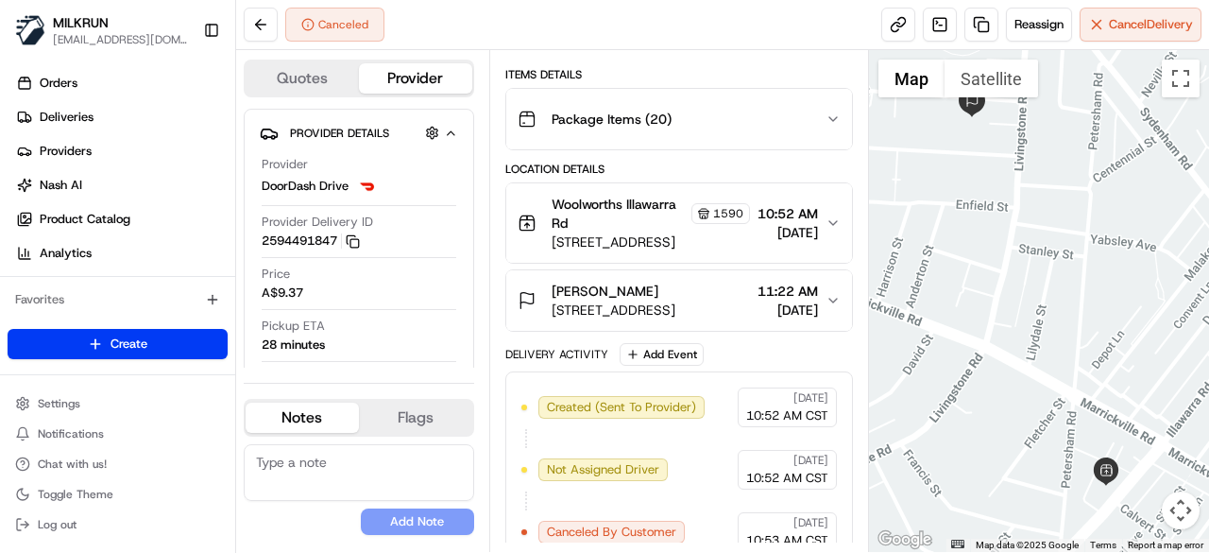
scroll to position [275, 0]
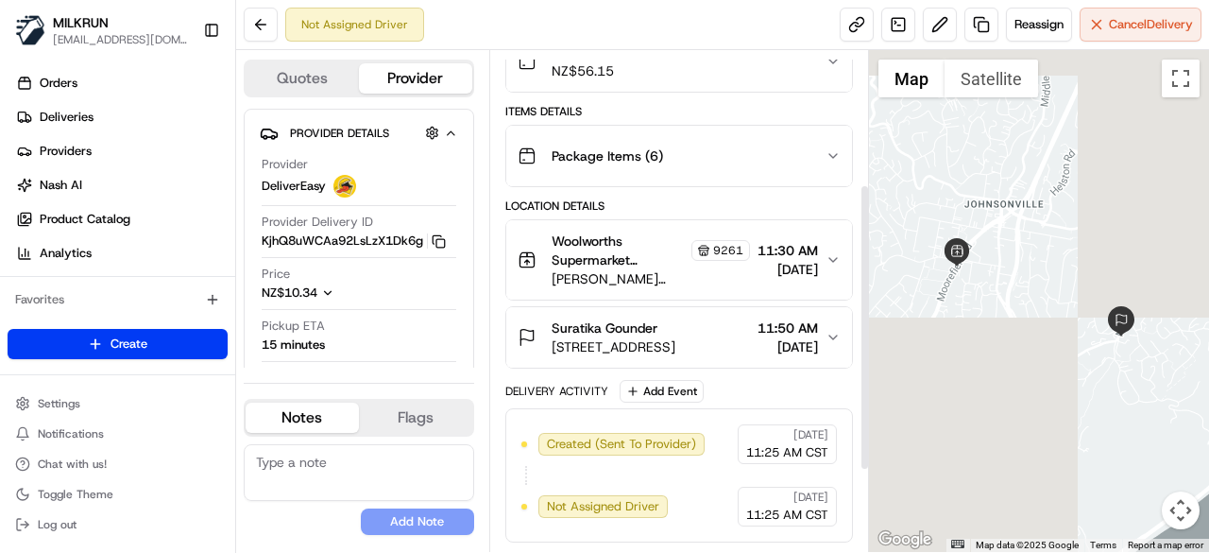
scroll to position [232, 0]
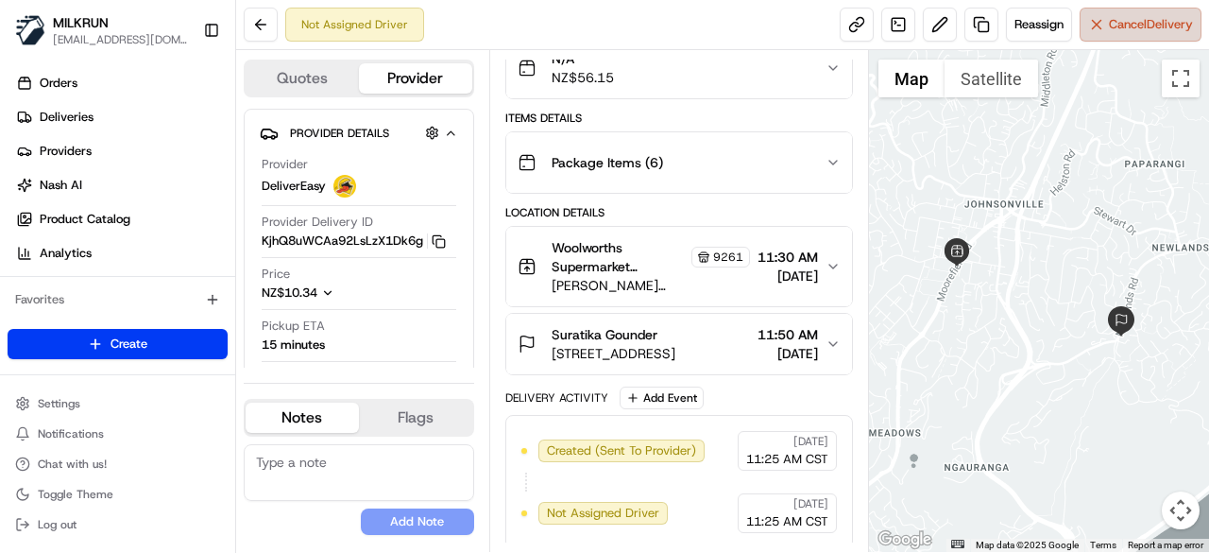
click at [1125, 33] on button "Cancel Delivery" at bounding box center [1141, 25] width 122 height 34
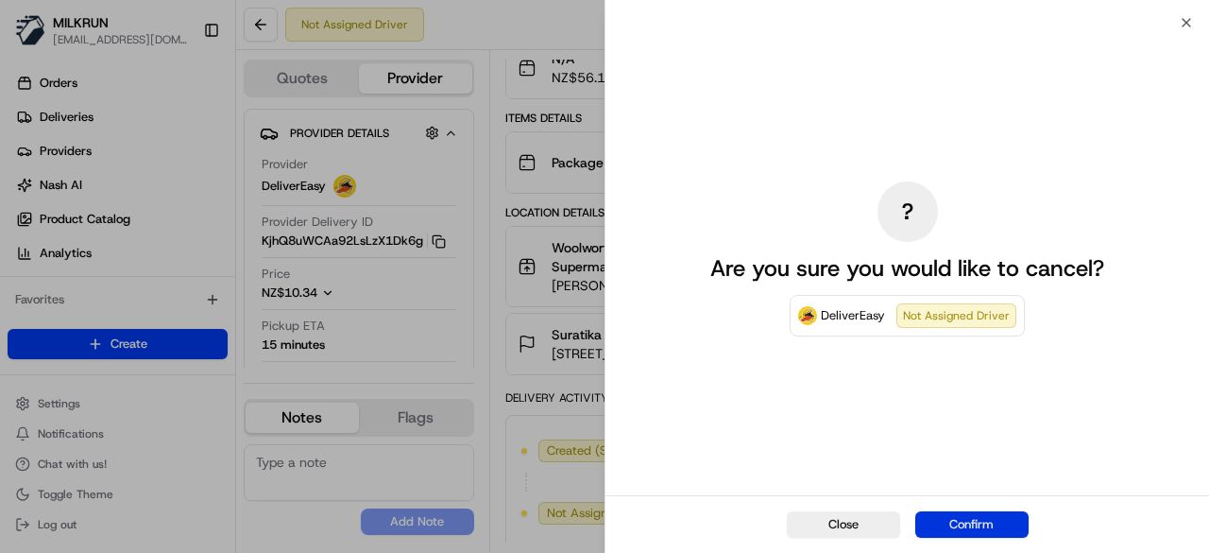
click at [983, 528] on button "Confirm" at bounding box center [972, 524] width 113 height 26
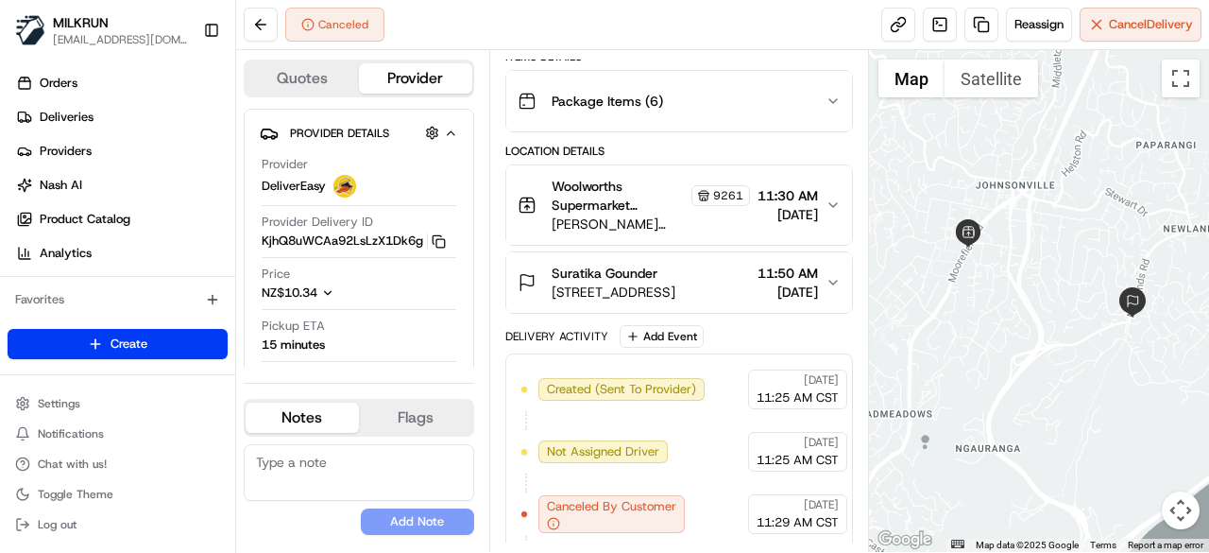
scroll to position [355, 0]
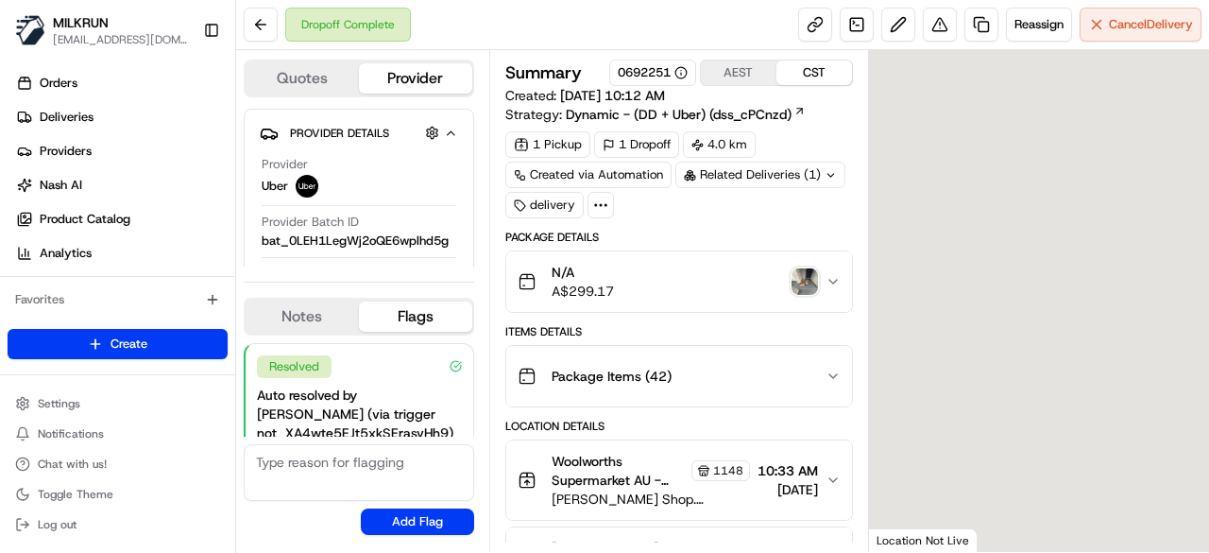
scroll to position [152, 0]
